Goal: Task Accomplishment & Management: Manage account settings

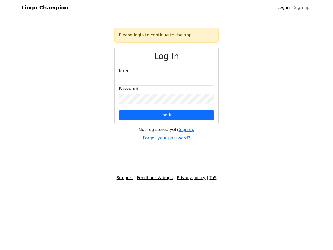
click at [166, 115] on span "Log in" at bounding box center [166, 114] width 12 height 5
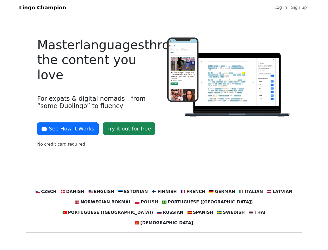
click at [164, 125] on div at bounding box center [229, 94] width 130 height 114
click at [66, 128] on button "See How It Works" at bounding box center [68, 128] width 62 height 12
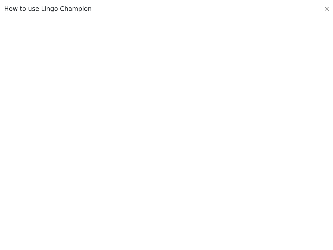
click at [80, 191] on div at bounding box center [166, 134] width 308 height 182
click at [107, 191] on div at bounding box center [166, 134] width 308 height 182
click at [135, 191] on div at bounding box center [166, 134] width 308 height 182
click at [164, 191] on div at bounding box center [166, 134] width 308 height 182
click at [190, 191] on div at bounding box center [166, 134] width 308 height 182
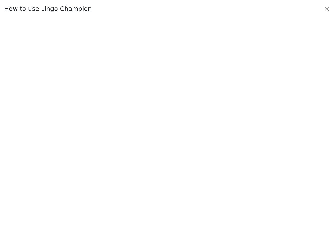
click at [217, 191] on div at bounding box center [166, 134] width 308 height 182
click at [243, 191] on div at bounding box center [166, 134] width 308 height 182
